Goal: Task Accomplishment & Management: Use online tool/utility

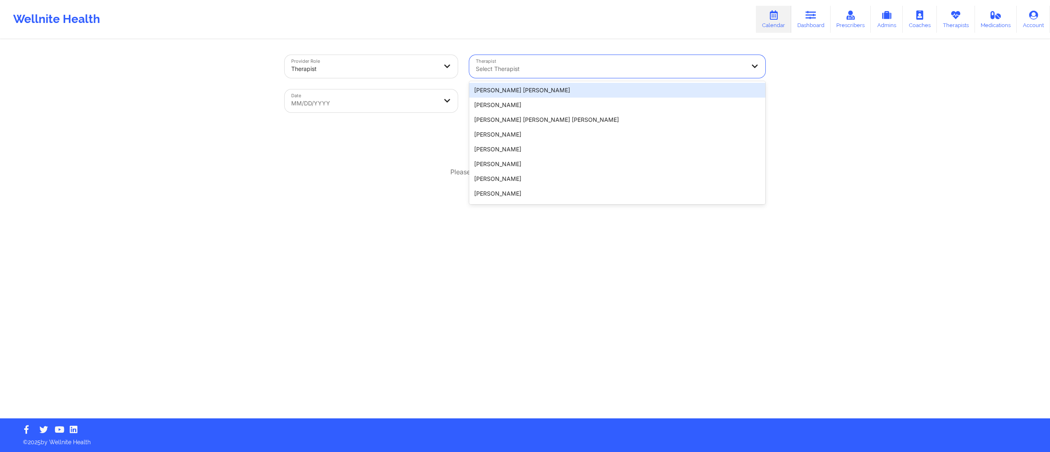
click at [547, 75] on div "Select Therapist" at bounding box center [607, 66] width 276 height 23
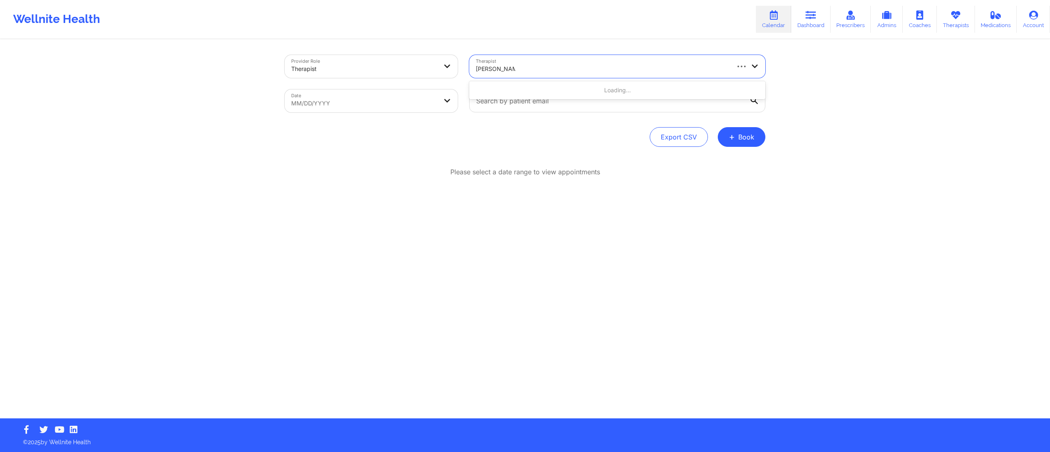
type input "margaret fields"
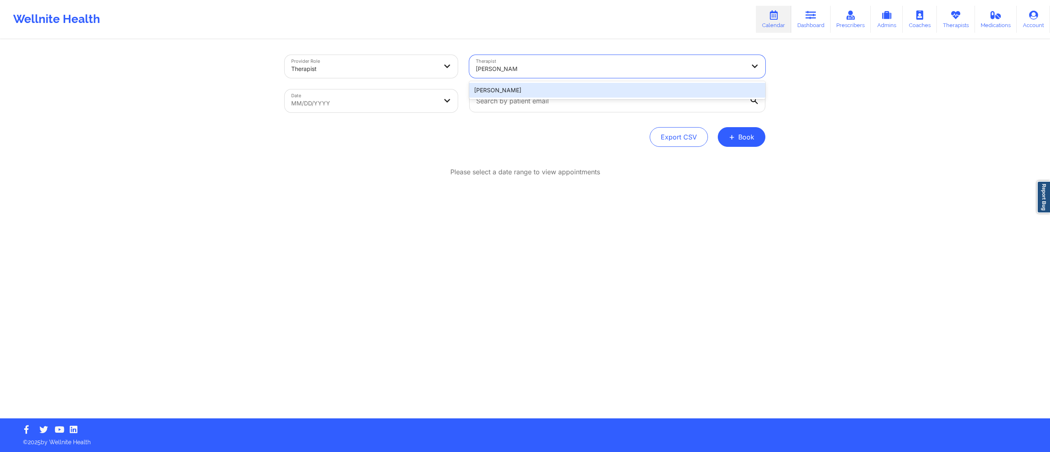
click at [529, 88] on div "Margaret Fields" at bounding box center [617, 90] width 296 height 15
click at [372, 105] on body "Wellnite Health Calendar Dashboard Prescribers Admins Coaches Therapists Medica…" at bounding box center [525, 226] width 1050 height 452
select select "2025-8"
select select "2025-9"
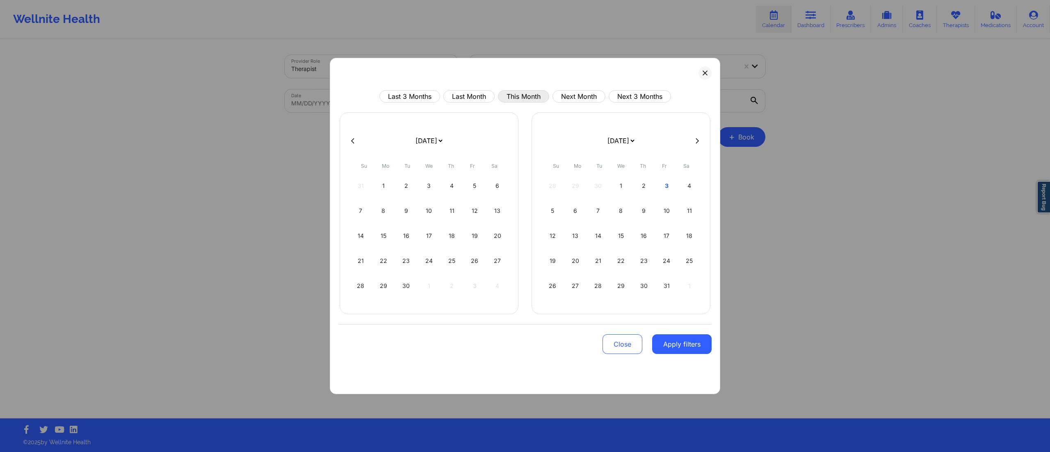
click at [506, 97] on button "This Month" at bounding box center [523, 96] width 51 height 12
select select "2025-9"
select select "2025-10"
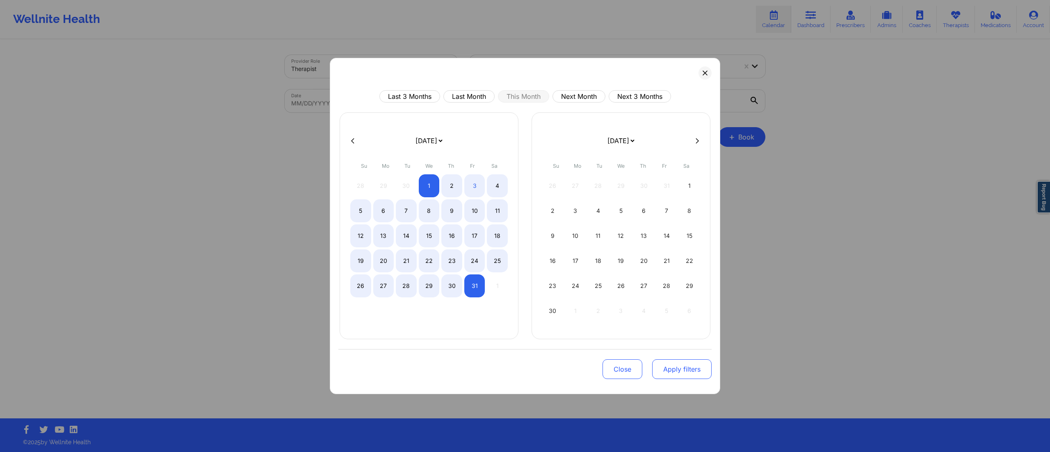
click at [666, 369] on button "Apply filters" at bounding box center [681, 369] width 59 height 20
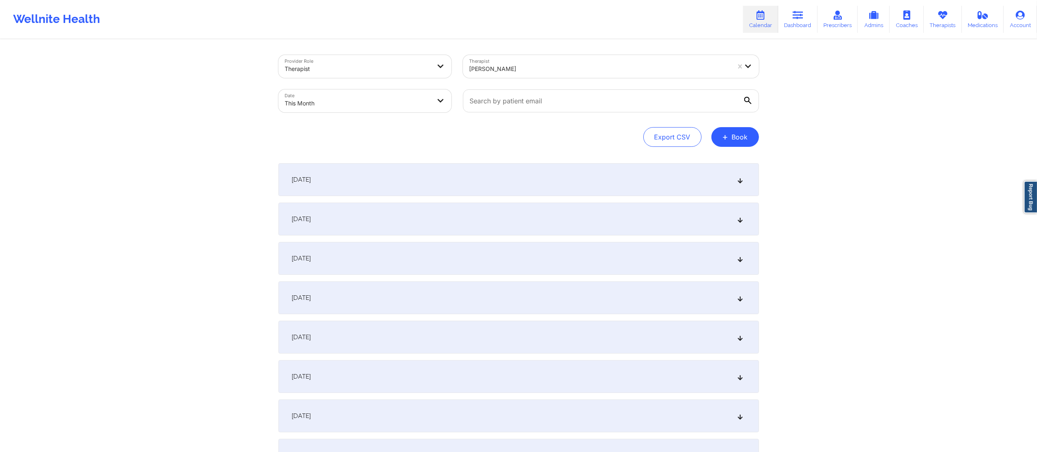
click at [379, 175] on div "October 1, 2025" at bounding box center [518, 179] width 481 height 33
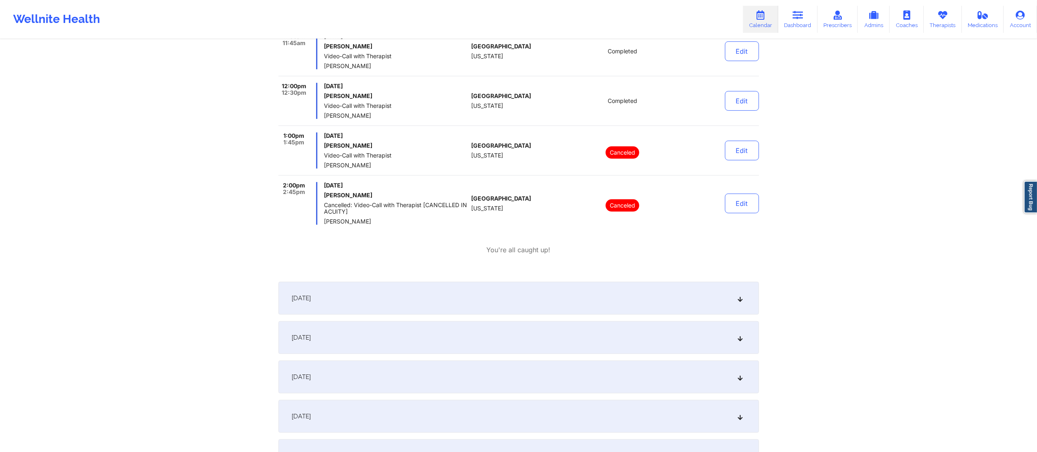
scroll to position [317, 0]
click at [484, 297] on div "October 2, 2025" at bounding box center [518, 299] width 481 height 33
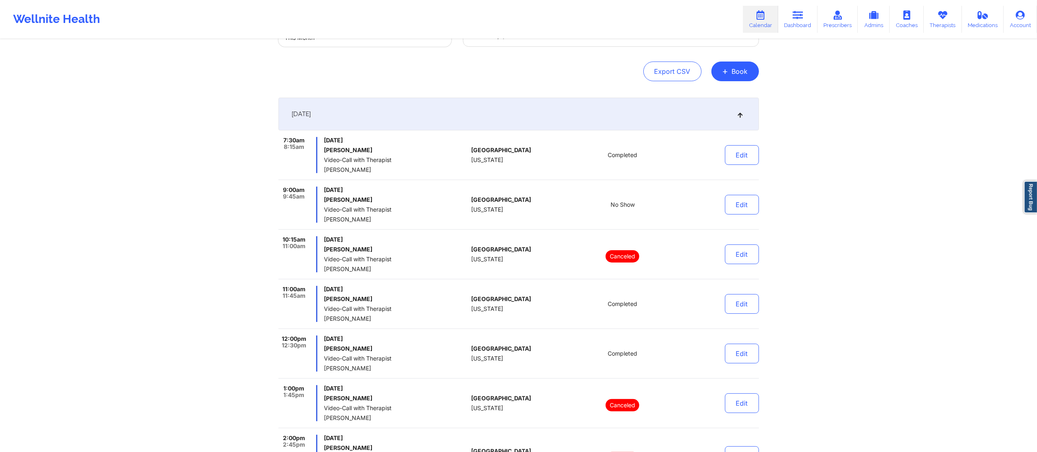
scroll to position [62, 0]
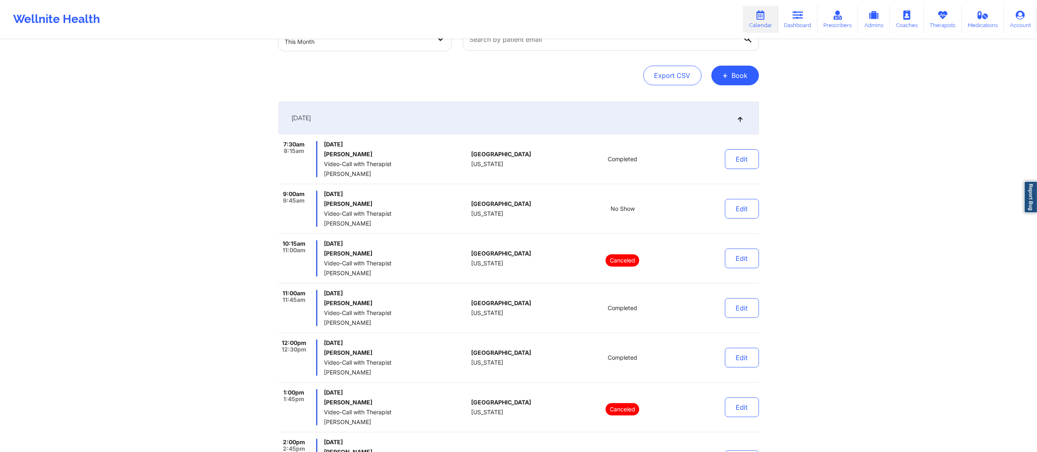
click at [525, 113] on div "October 1, 2025" at bounding box center [518, 118] width 481 height 33
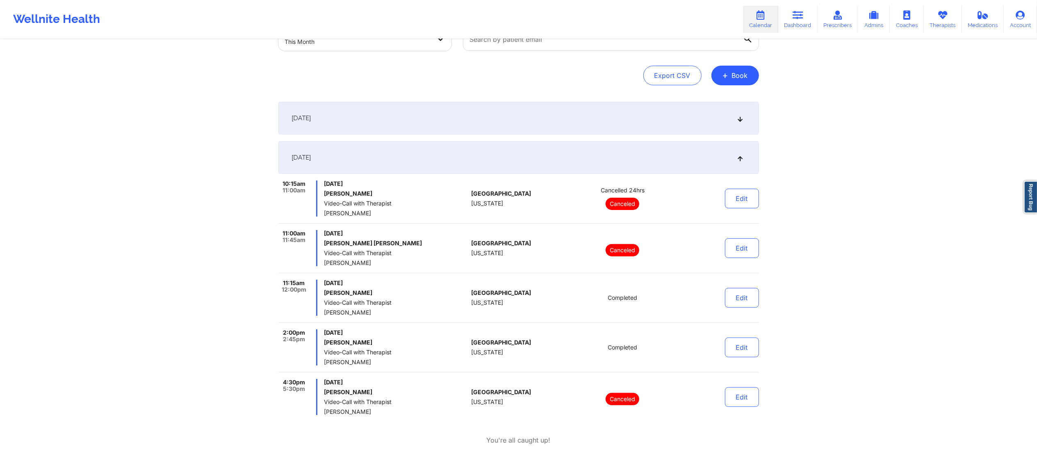
drag, startPoint x: 496, startPoint y: 185, endPoint x: 504, endPoint y: 146, distance: 39.4
click at [504, 146] on div "October 2, 2025 10:15am 11:00am Thursday, October 2, 2025 James Mankiewicz Vide…" at bounding box center [518, 303] width 481 height 324
click at [502, 153] on div "October 2, 2025" at bounding box center [518, 157] width 481 height 33
